Goal: Navigation & Orientation: Go to known website

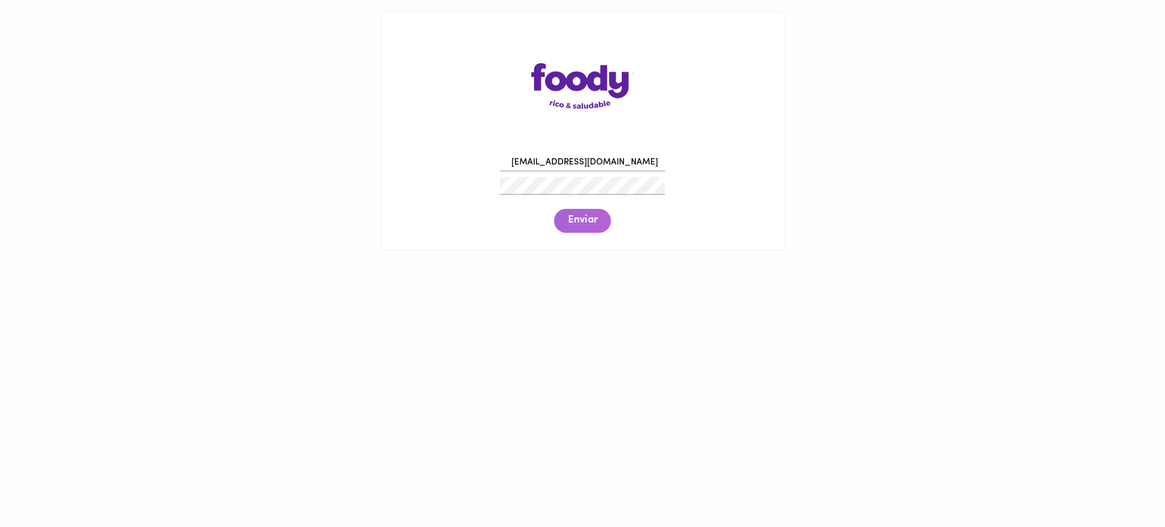
click at [582, 218] on span "Enviar" at bounding box center [583, 220] width 30 height 13
